Goal: Task Accomplishment & Management: Manage account settings

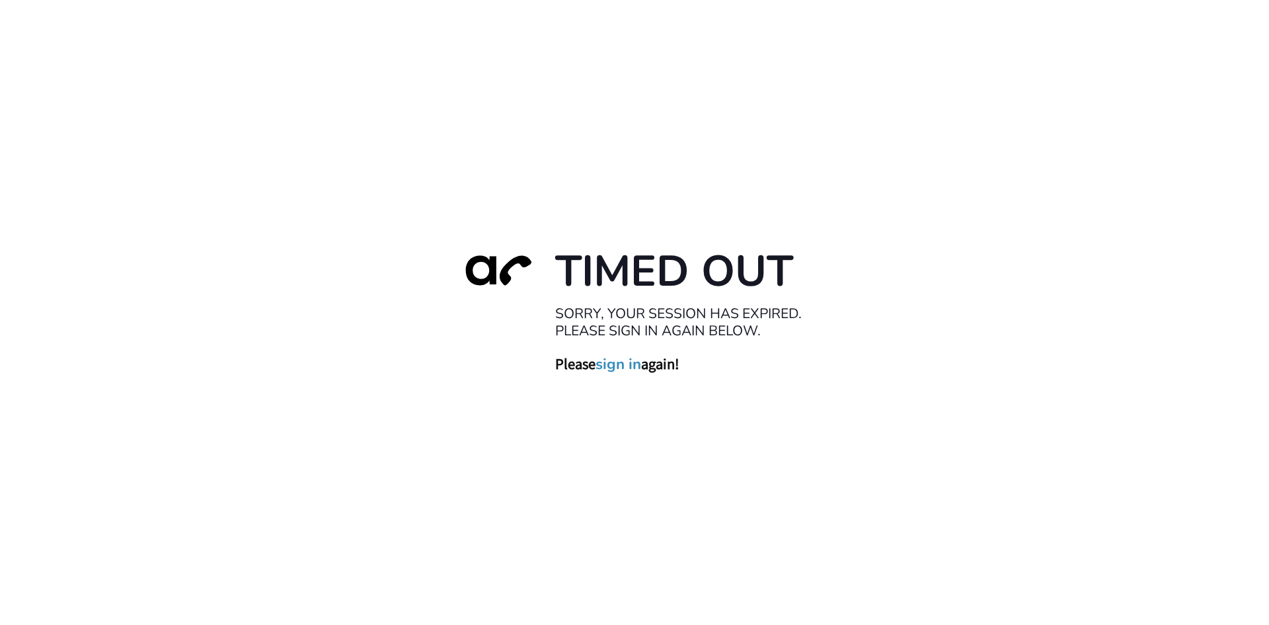
click at [624, 362] on link "sign in" at bounding box center [619, 363] width 46 height 19
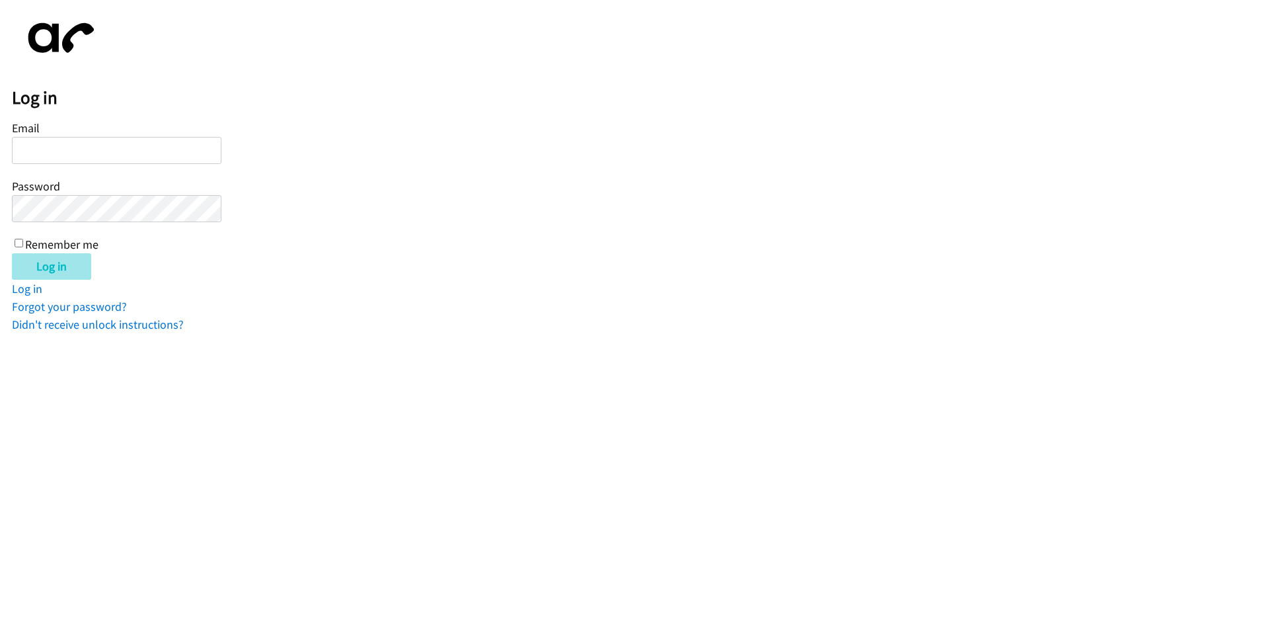
type input "[EMAIL_ADDRESS][DOMAIN_NAME]"
click at [33, 276] on input "Log in" at bounding box center [51, 266] width 79 height 26
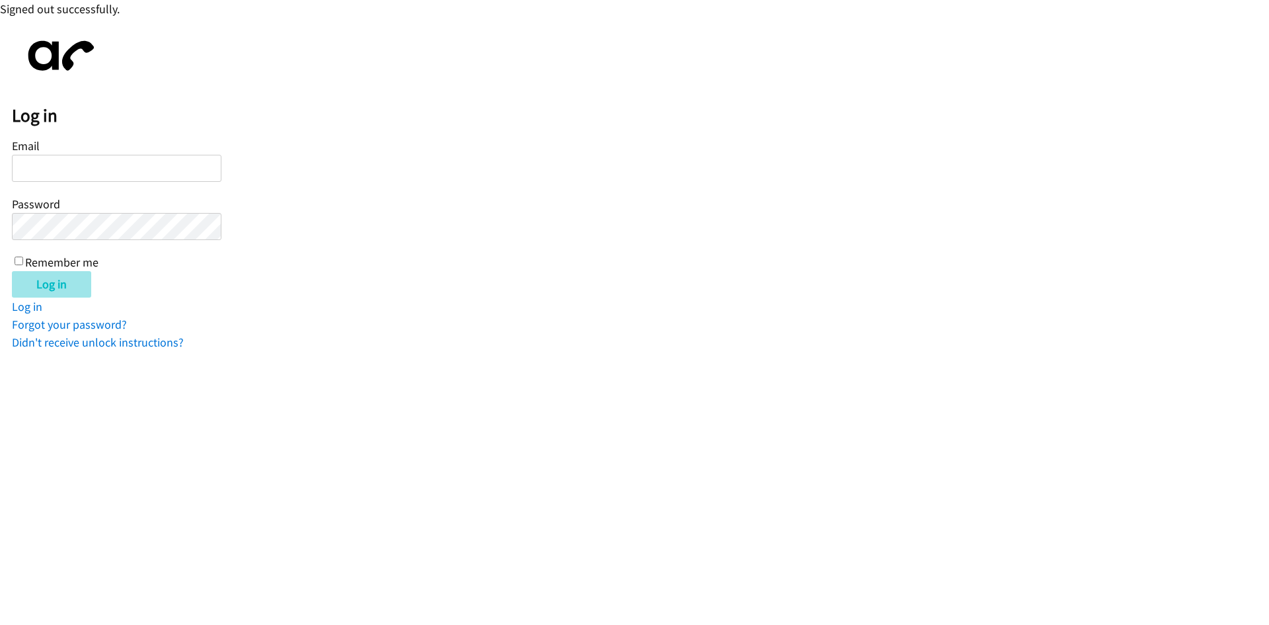
type input "[EMAIL_ADDRESS][DOMAIN_NAME]"
click at [49, 286] on input "Log in" at bounding box center [51, 284] width 79 height 26
